Goal: Complete application form: Complete application form

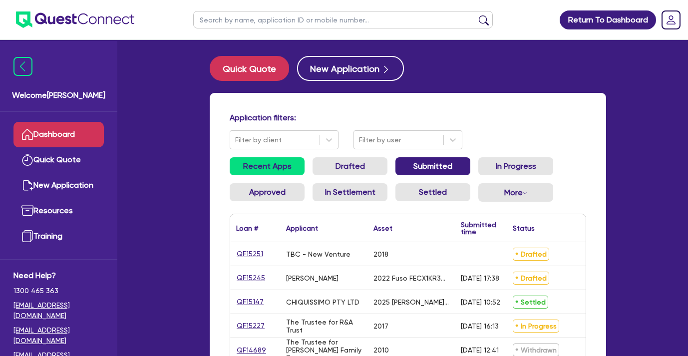
click at [444, 162] on link "Submitted" at bounding box center [432, 166] width 75 height 18
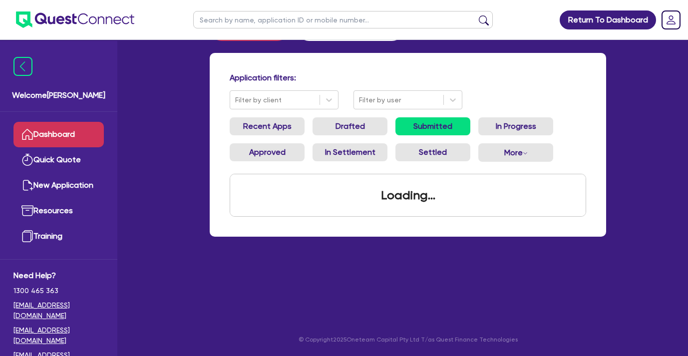
scroll to position [44, 0]
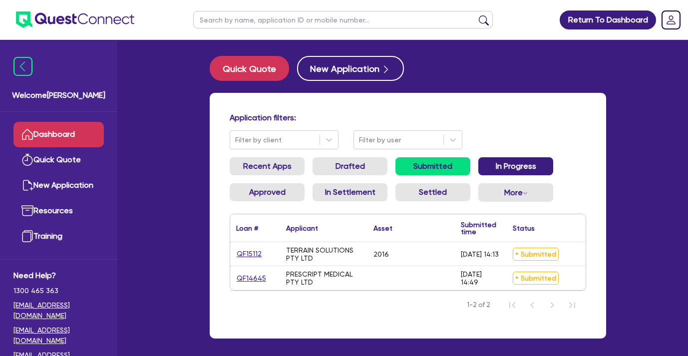
click at [532, 170] on link "In Progress" at bounding box center [515, 166] width 75 height 18
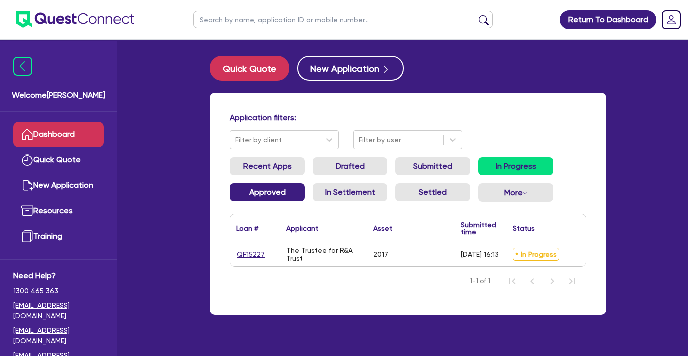
click at [277, 193] on link "Approved" at bounding box center [267, 192] width 75 height 18
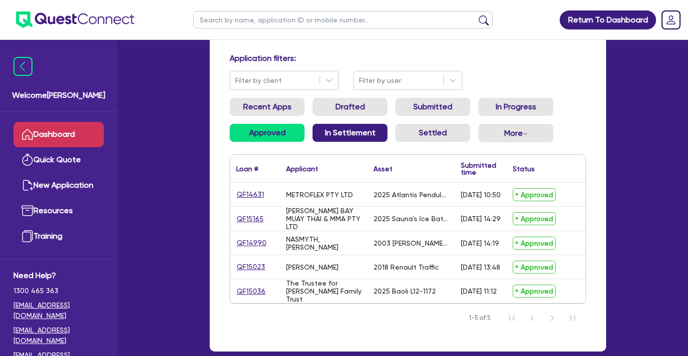
scroll to position [66, 0]
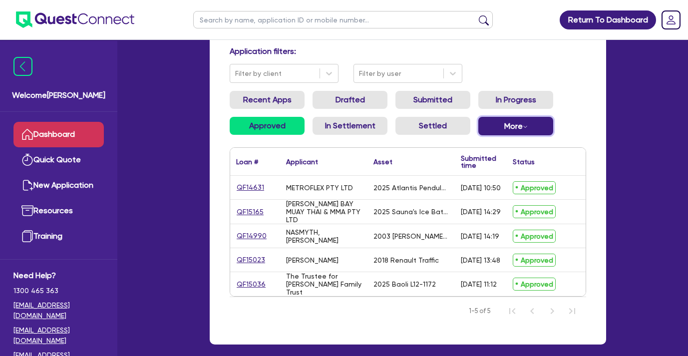
click at [489, 119] on button "More Withdrawn Declined" at bounding box center [515, 126] width 75 height 18
click at [498, 158] on link "Declined" at bounding box center [511, 166] width 75 height 18
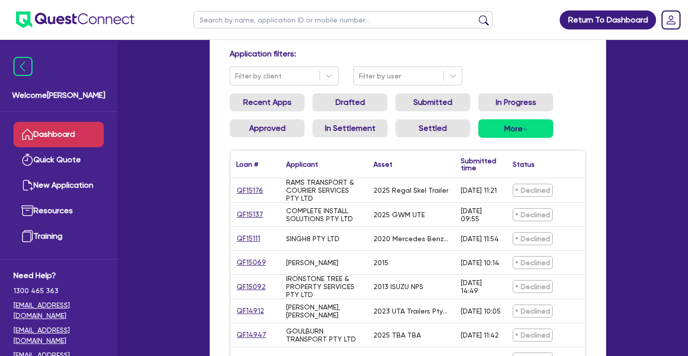
scroll to position [64, 0]
click at [245, 284] on link "QF15092" at bounding box center [251, 285] width 30 height 11
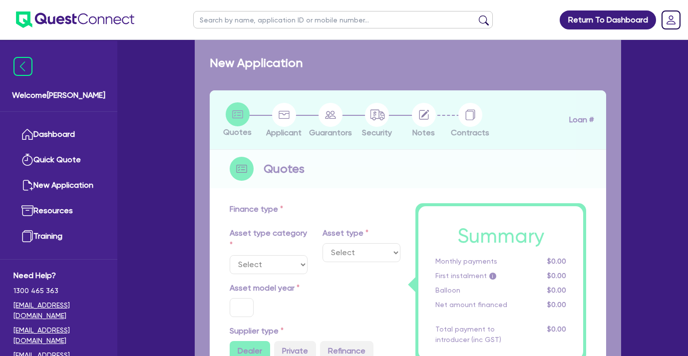
select select "CARS_AND_LIGHT_TRUCKS"
type input "2013"
radio input "false"
radio input "true"
type input "71,000"
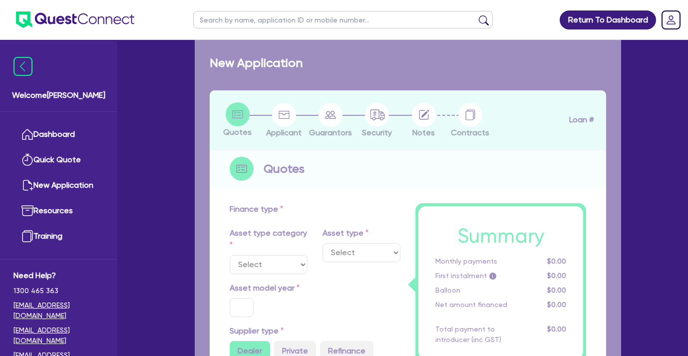
type input "7,500"
type input "9.5"
type input "6,032.5"
type input "17.95"
select select "LIGHT_TRUCKS"
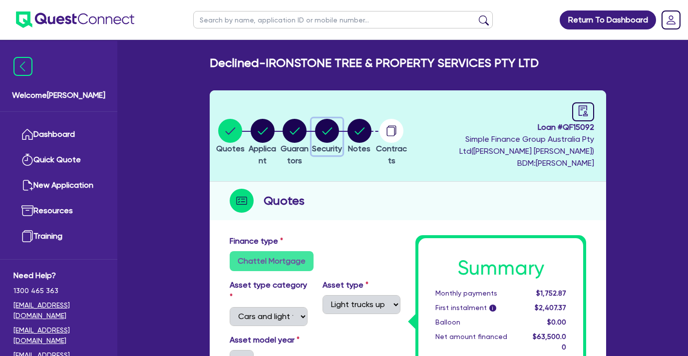
click at [339, 127] on circle "button" at bounding box center [327, 131] width 24 height 24
select select "CARS_AND_LIGHT_TRUCKS"
select select "LIGHT_TRUCKS"
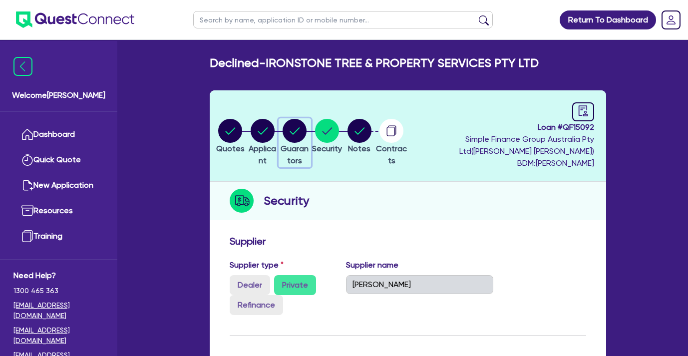
click at [306, 130] on circle "button" at bounding box center [294, 131] width 24 height 24
select select "MR"
select select "QLD"
select select "SINGLE"
select select "CASH"
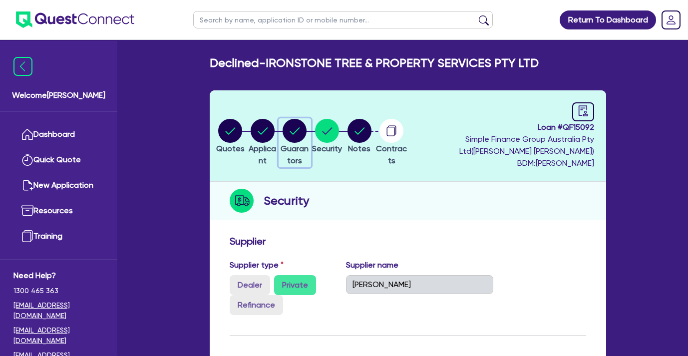
select select "VEHICLE"
select select "EQUIPMENT"
select select "HOUSEHOLD_PERSONAL"
select select "VEHICLE_LOAN"
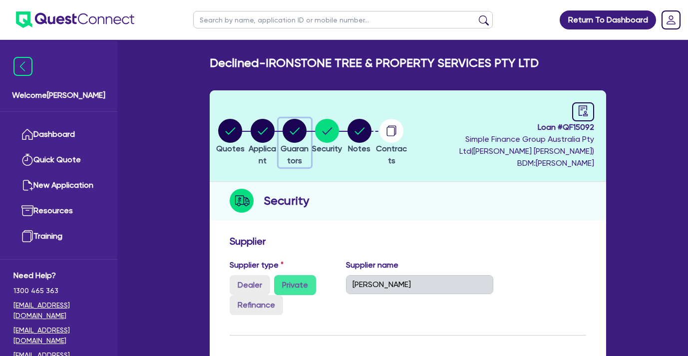
select select "VEHICLE_LOAN"
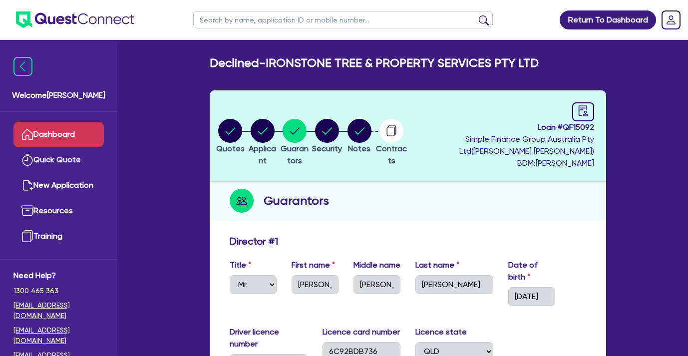
click at [73, 136] on link "Dashboard" at bounding box center [58, 134] width 90 height 25
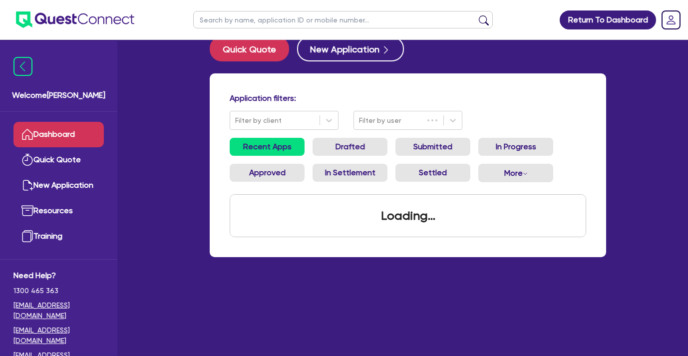
scroll to position [20, 0]
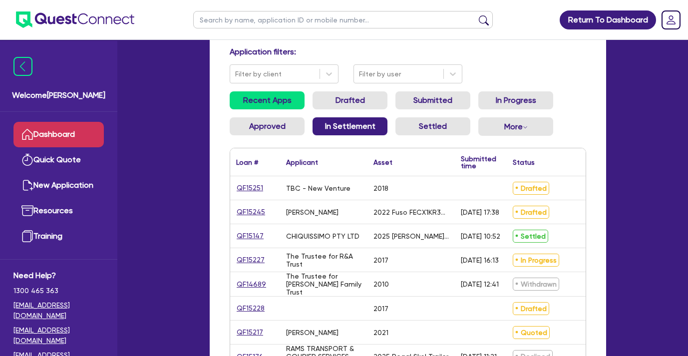
click at [372, 133] on link "In Settlement" at bounding box center [349, 126] width 75 height 18
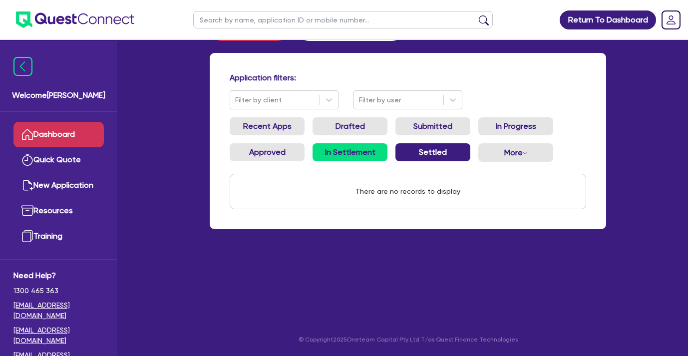
click at [442, 152] on link "Settled" at bounding box center [432, 152] width 75 height 18
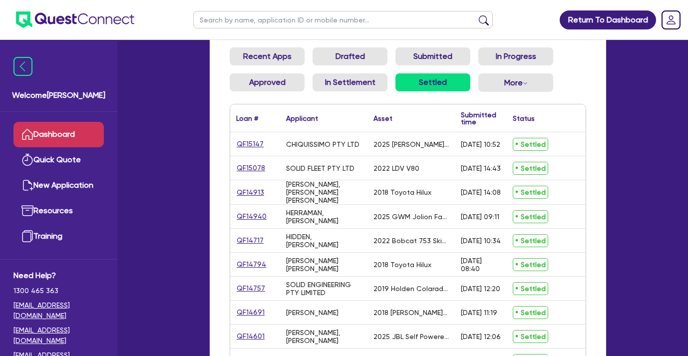
scroll to position [111, 0]
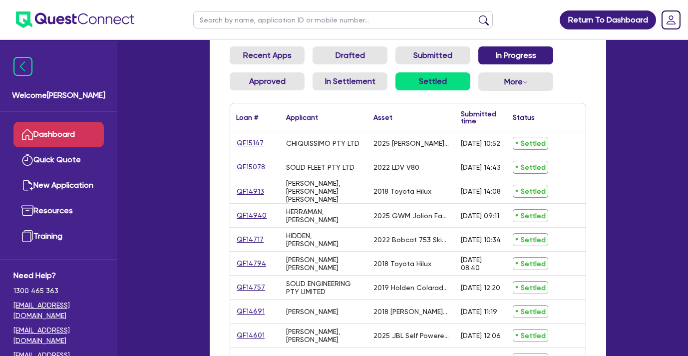
click at [542, 56] on link "In Progress" at bounding box center [515, 55] width 75 height 18
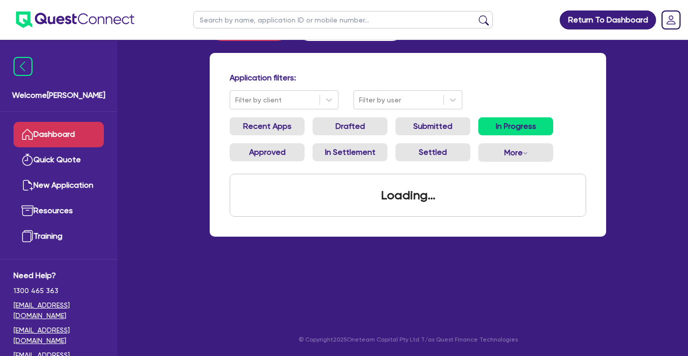
scroll to position [40, 0]
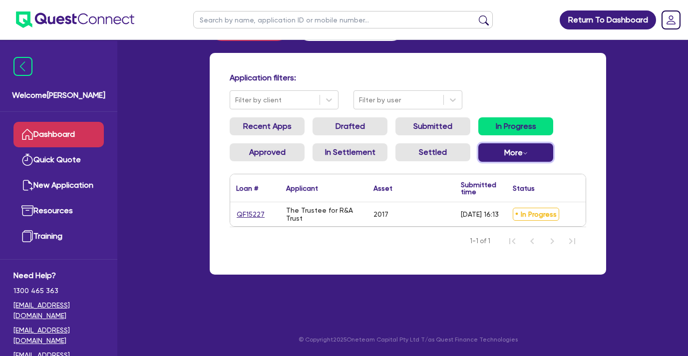
click at [506, 151] on button "More Withdrawn Declined" at bounding box center [515, 152] width 75 height 18
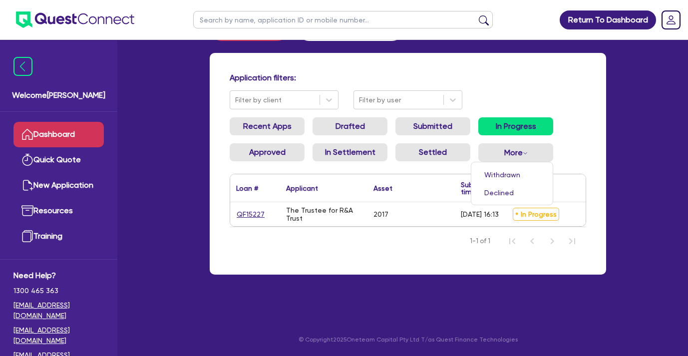
click at [570, 148] on ul "Recent Apps Drafted Submitted In Progress Approved In Settlement Settled More W…" at bounding box center [408, 143] width 356 height 52
click at [406, 149] on link "Settled" at bounding box center [432, 152] width 75 height 18
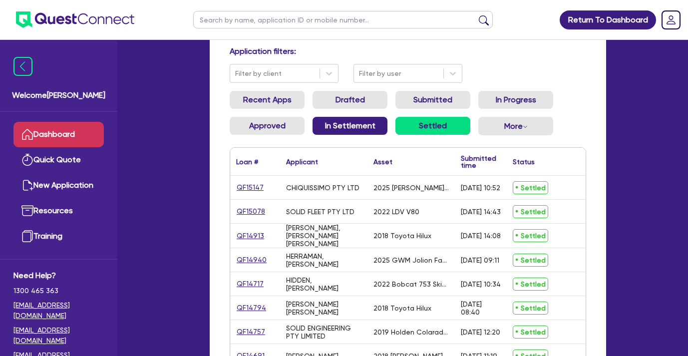
scroll to position [69, 0]
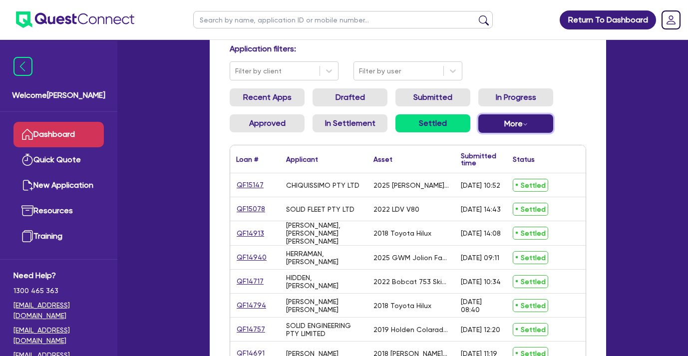
click at [504, 121] on button "More Withdrawn Declined" at bounding box center [515, 123] width 75 height 18
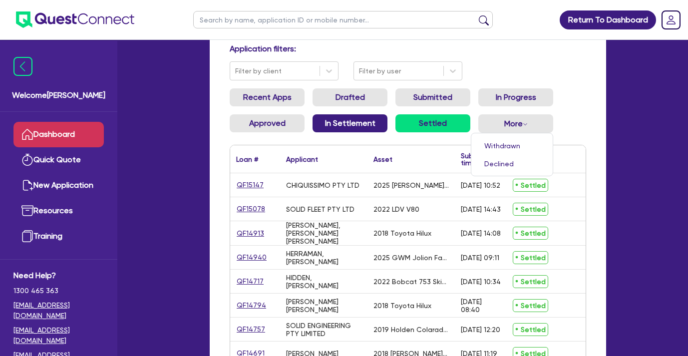
click at [369, 125] on link "In Settlement" at bounding box center [349, 123] width 75 height 18
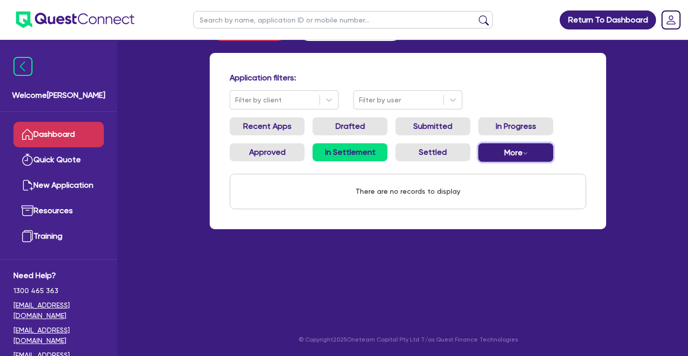
click at [497, 154] on button "More Withdrawn Declined" at bounding box center [515, 152] width 75 height 18
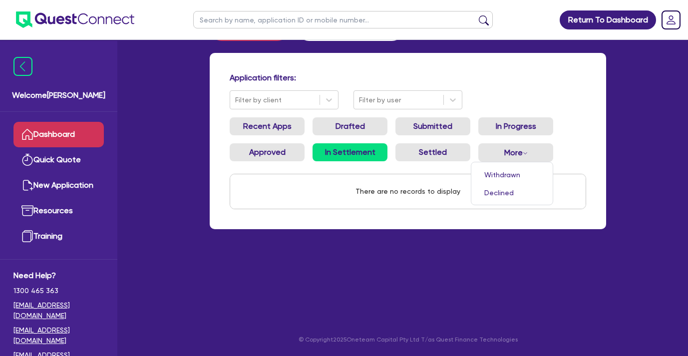
click at [562, 156] on ul "Recent Apps Drafted Submitted In Progress Approved In Settlement Settled More W…" at bounding box center [408, 143] width 356 height 52
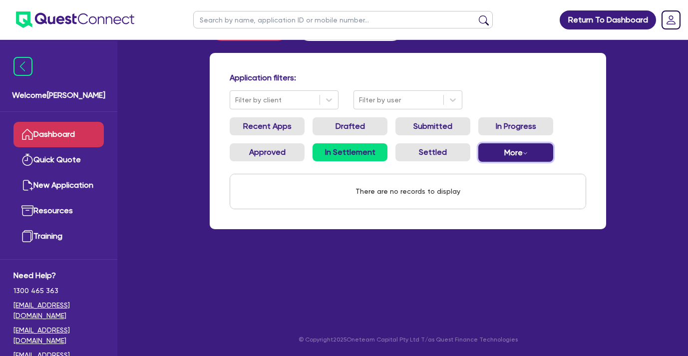
click at [543, 155] on button "More Withdrawn Declined" at bounding box center [515, 152] width 75 height 18
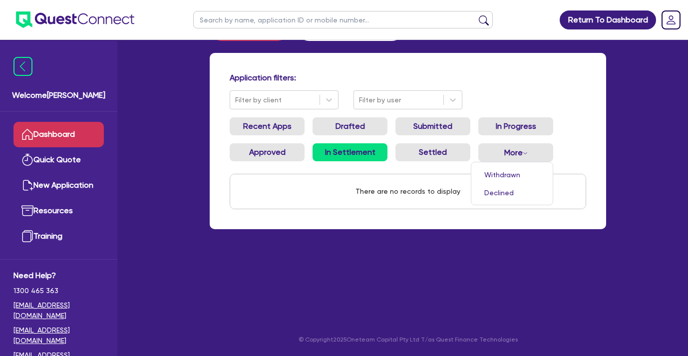
click at [97, 135] on link "Dashboard" at bounding box center [58, 134] width 90 height 25
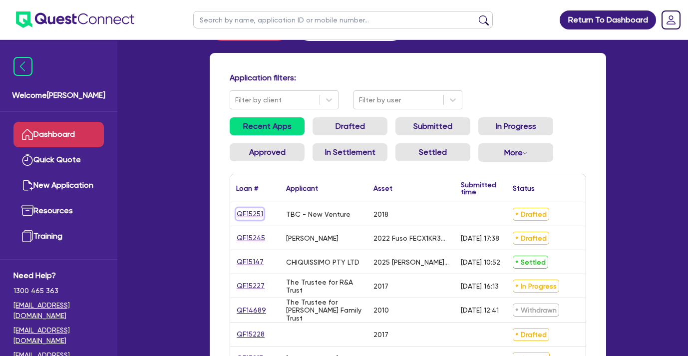
click at [252, 216] on link "QF15251" at bounding box center [249, 213] width 27 height 11
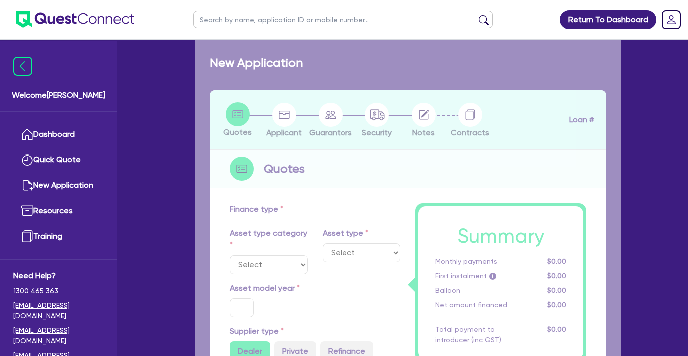
select select "PRIMARY_ASSETS"
type input "2018"
radio input "true"
type input "103,000"
type input "31,000"
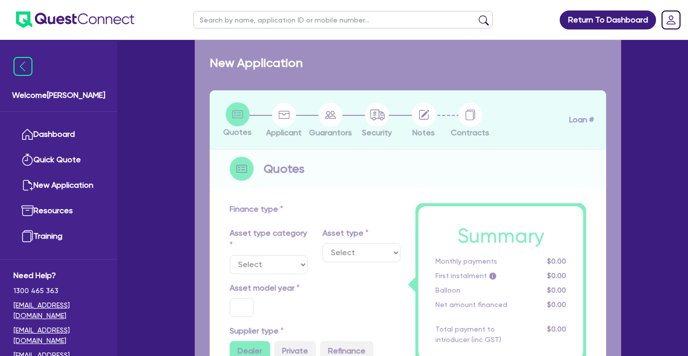
type input "5"
type input "3,600"
type input "17.95"
type input "990"
select select "YELLOW_GOODS_AND_EXCAVATORS"
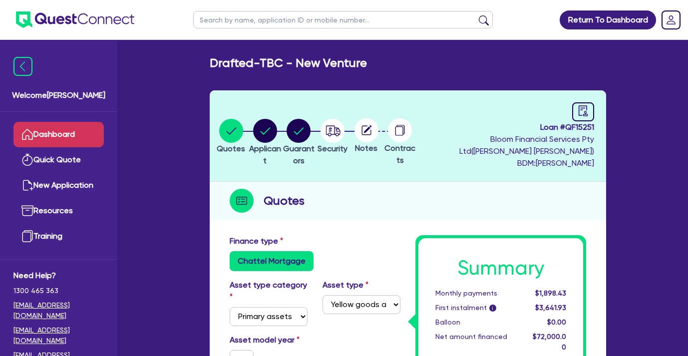
click at [79, 129] on link "Dashboard" at bounding box center [58, 134] width 90 height 25
